Goal: Navigation & Orientation: Find specific page/section

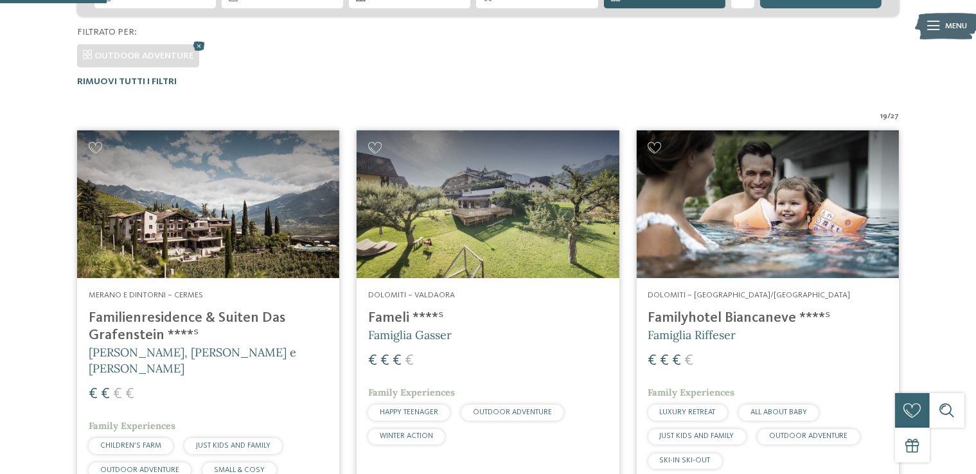
scroll to position [385, 0]
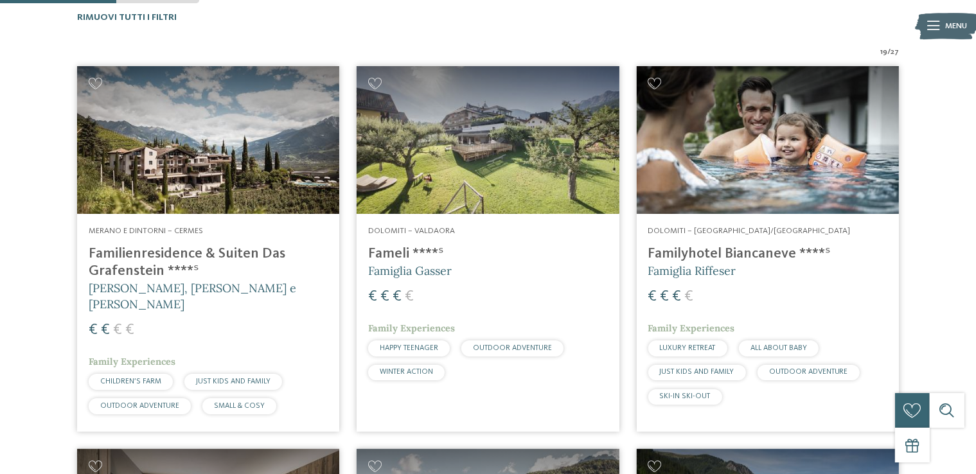
click at [733, 160] on img at bounding box center [767, 140] width 262 height 148
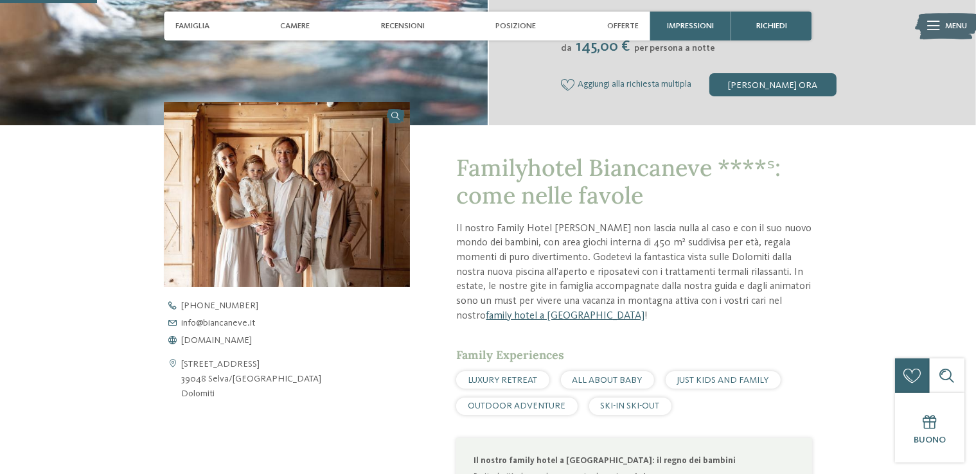
scroll to position [128, 0]
